Goal: Book appointment/travel/reservation

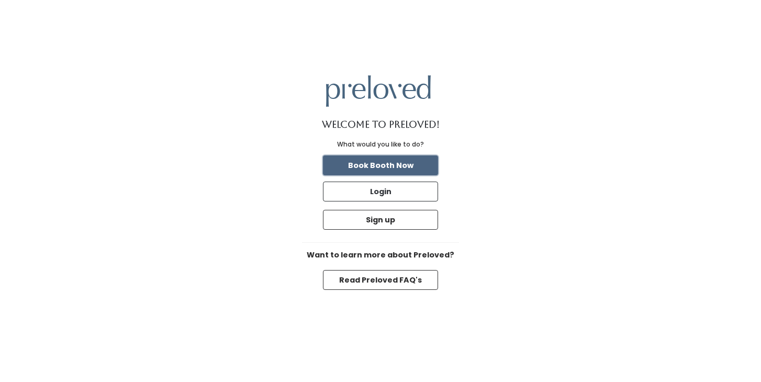
click at [404, 163] on button "Book Booth Now" at bounding box center [380, 166] width 115 height 20
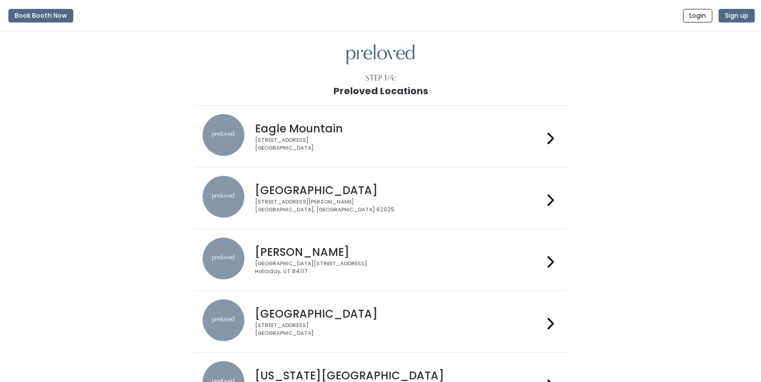
click at [409, 264] on div "Creekside Place, 4878 South Highland Drive Holladay, UT 84117" at bounding box center [399, 267] width 288 height 15
